Goal: Communication & Community: Answer question/provide support

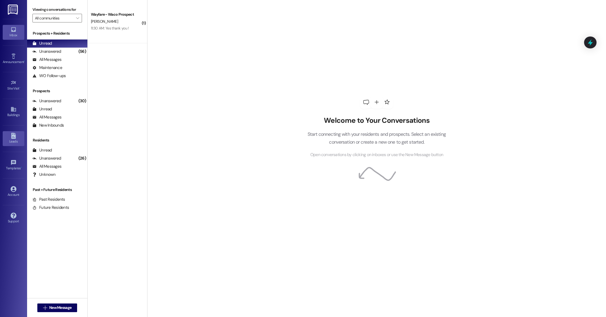
click at [16, 141] on div "Leads" at bounding box center [13, 141] width 27 height 5
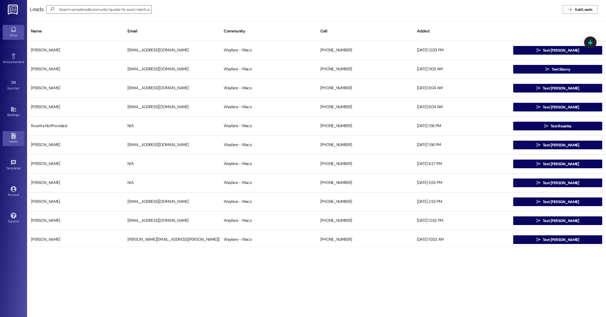
click at [11, 38] on link "Inbox" at bounding box center [14, 32] width 22 height 15
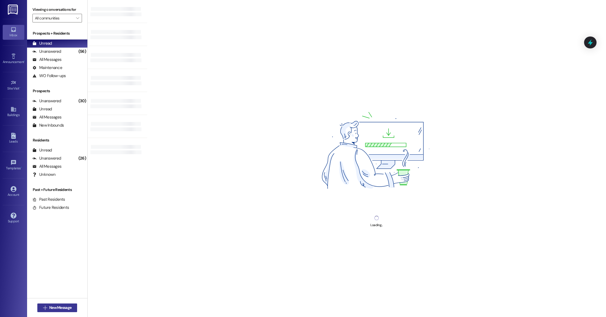
click at [58, 307] on span "New Message" at bounding box center [60, 308] width 22 height 6
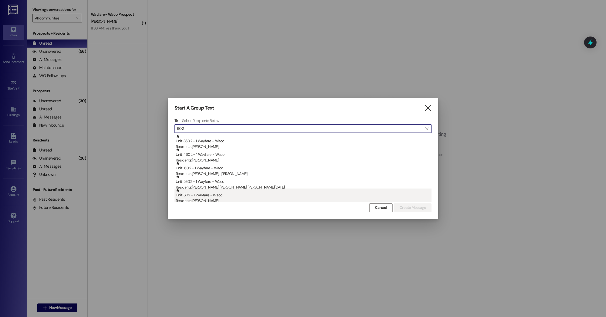
type input "602"
click at [226, 200] on div "Residents: [PERSON_NAME]" at bounding box center [304, 201] width 256 height 6
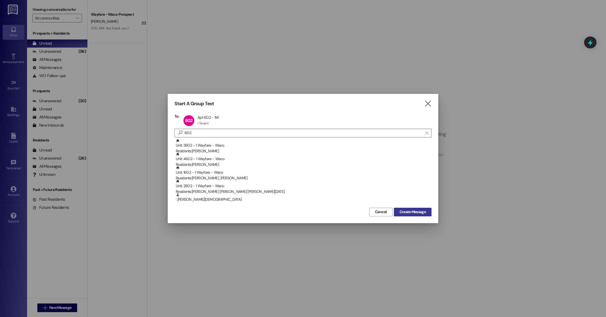
click at [413, 212] on span "Create Message" at bounding box center [412, 212] width 26 height 6
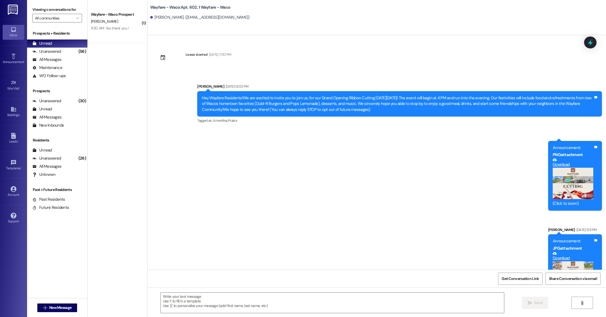
scroll to position [2550, 0]
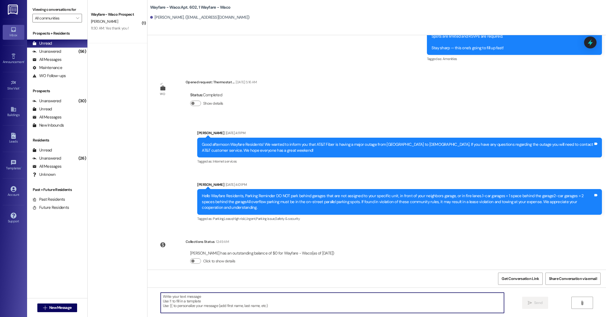
click at [252, 300] on textarea at bounding box center [332, 303] width 343 height 20
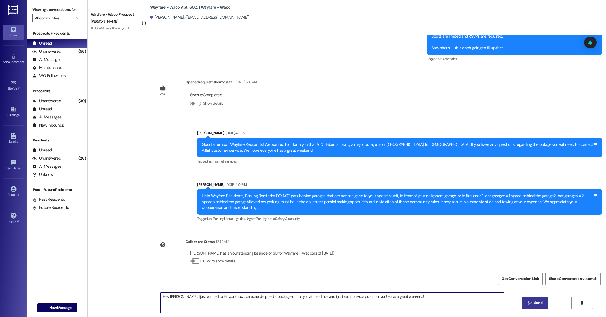
type textarea "Hey [PERSON_NAME], I just wanted to let you know someone dropped a package off …"
click at [531, 304] on icon "" at bounding box center [530, 303] width 4 height 4
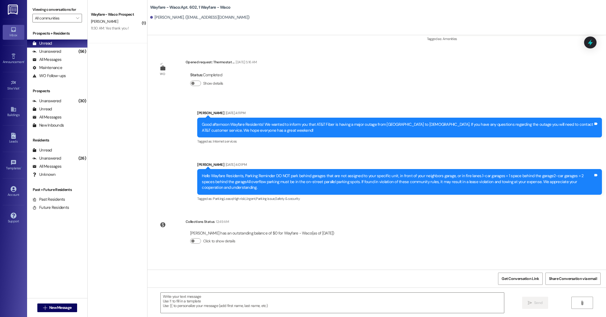
scroll to position [2587, 0]
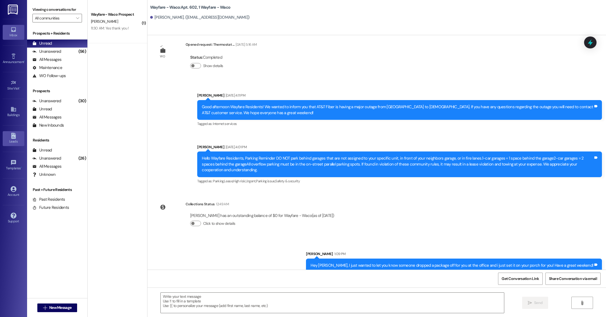
click at [16, 141] on div "Leads" at bounding box center [13, 141] width 27 height 5
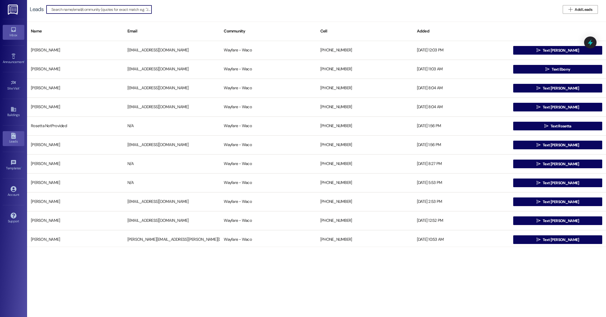
click at [17, 37] on div "Inbox" at bounding box center [13, 34] width 27 height 5
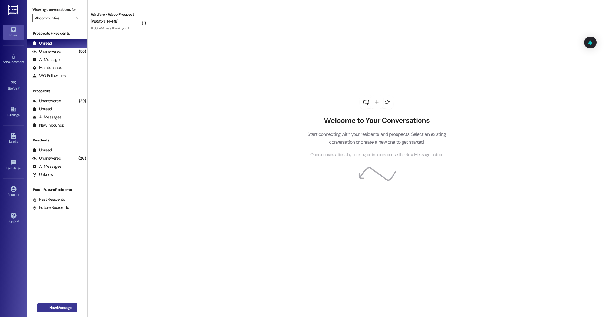
click at [55, 309] on span "New Message" at bounding box center [60, 308] width 22 height 6
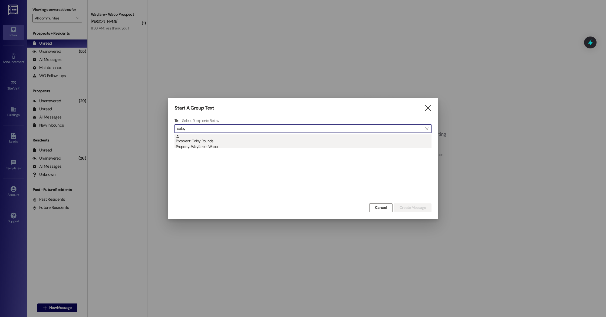
type input "colby"
click at [210, 142] on div "Prospect: Colby Pounds Property: Wayfare - Waco" at bounding box center [304, 141] width 256 height 15
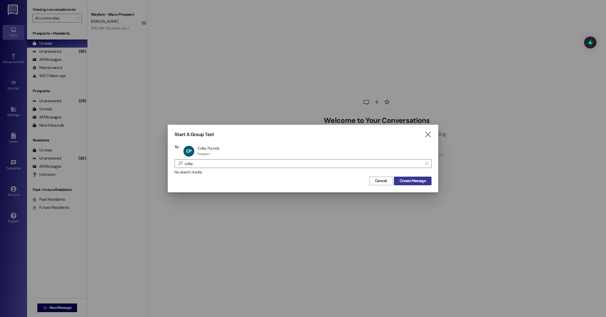
click at [420, 181] on span "Create Message" at bounding box center [412, 181] width 26 height 6
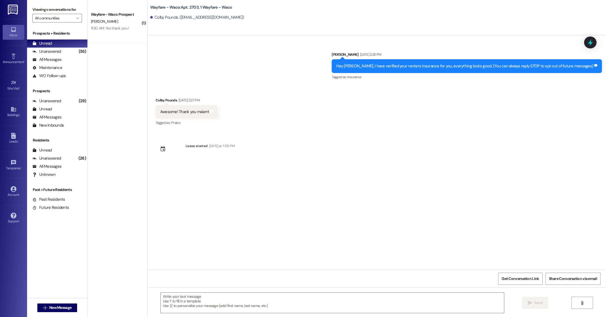
click at [37, 303] on button " New Message" at bounding box center [57, 307] width 40 height 9
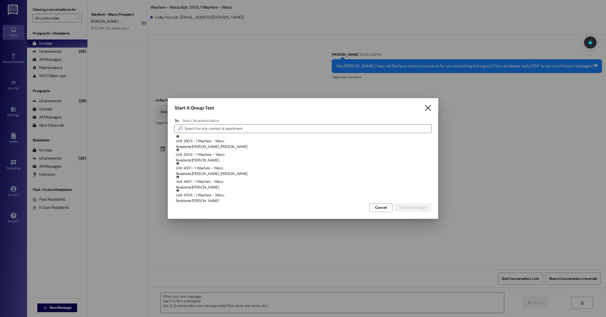
click at [429, 109] on icon "" at bounding box center [427, 108] width 7 height 6
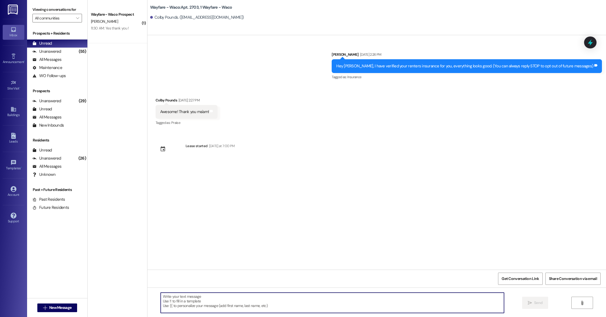
click at [215, 304] on textarea at bounding box center [332, 303] width 343 height 20
drag, startPoint x: 215, startPoint y: 304, endPoint x: 215, endPoint y: 291, distance: 13.3
click at [215, 291] on div " Send " at bounding box center [376, 307] width 458 height 41
type textarea "Hey [PERSON_NAME]! I just wanted"
